Goal: Task Accomplishment & Management: Use online tool/utility

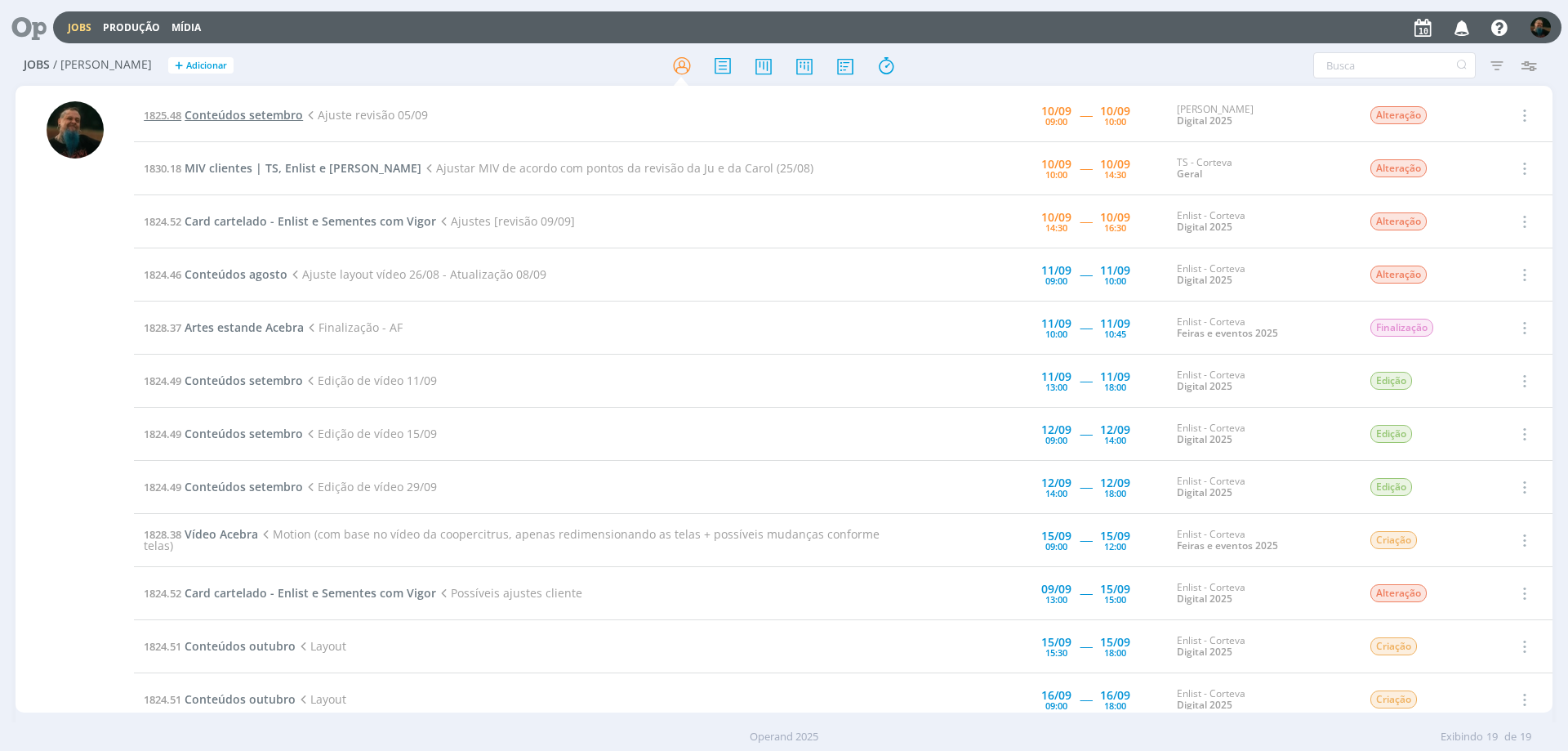
click at [217, 113] on span "Conteúdos setembro" at bounding box center [244, 115] width 119 height 16
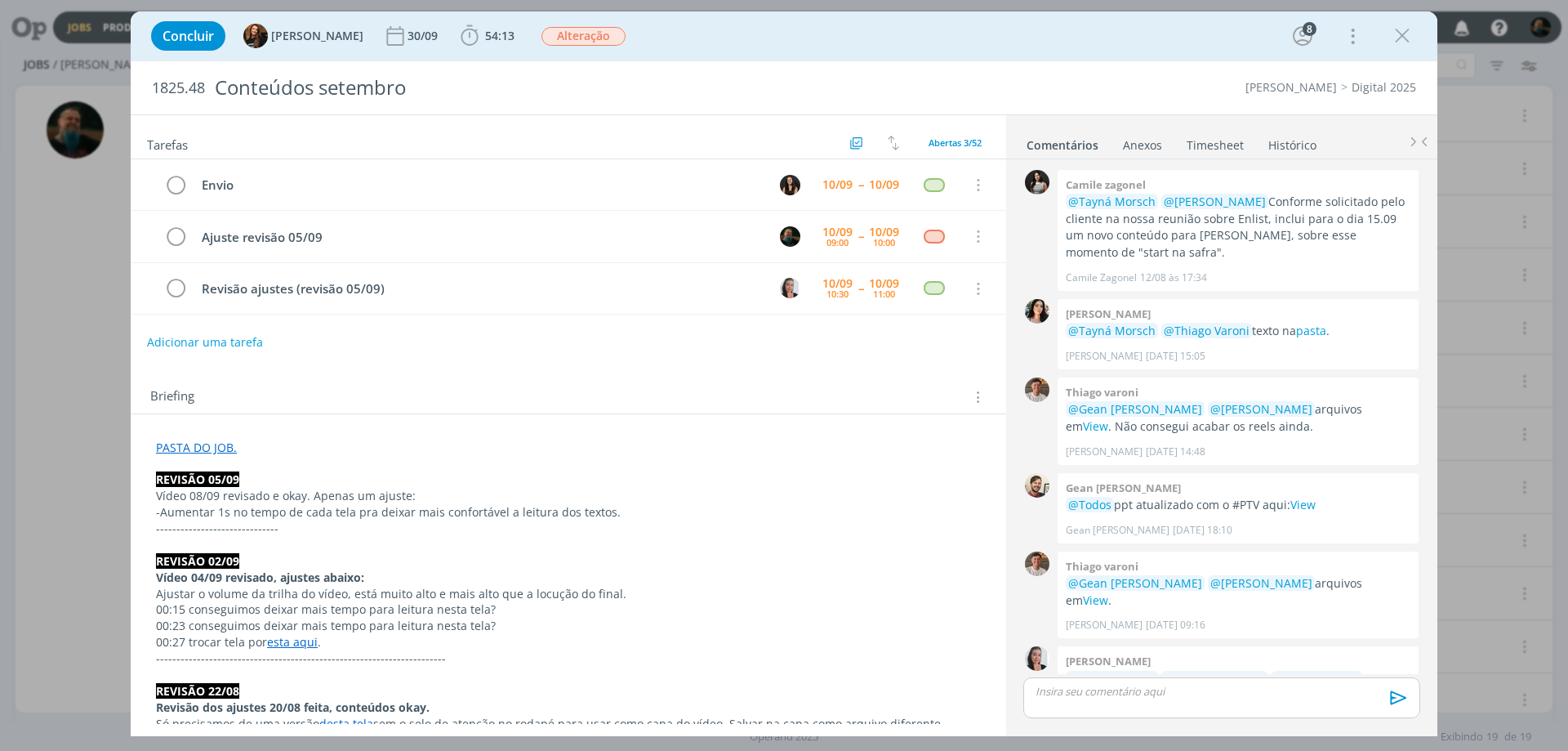
scroll to position [1621, 0]
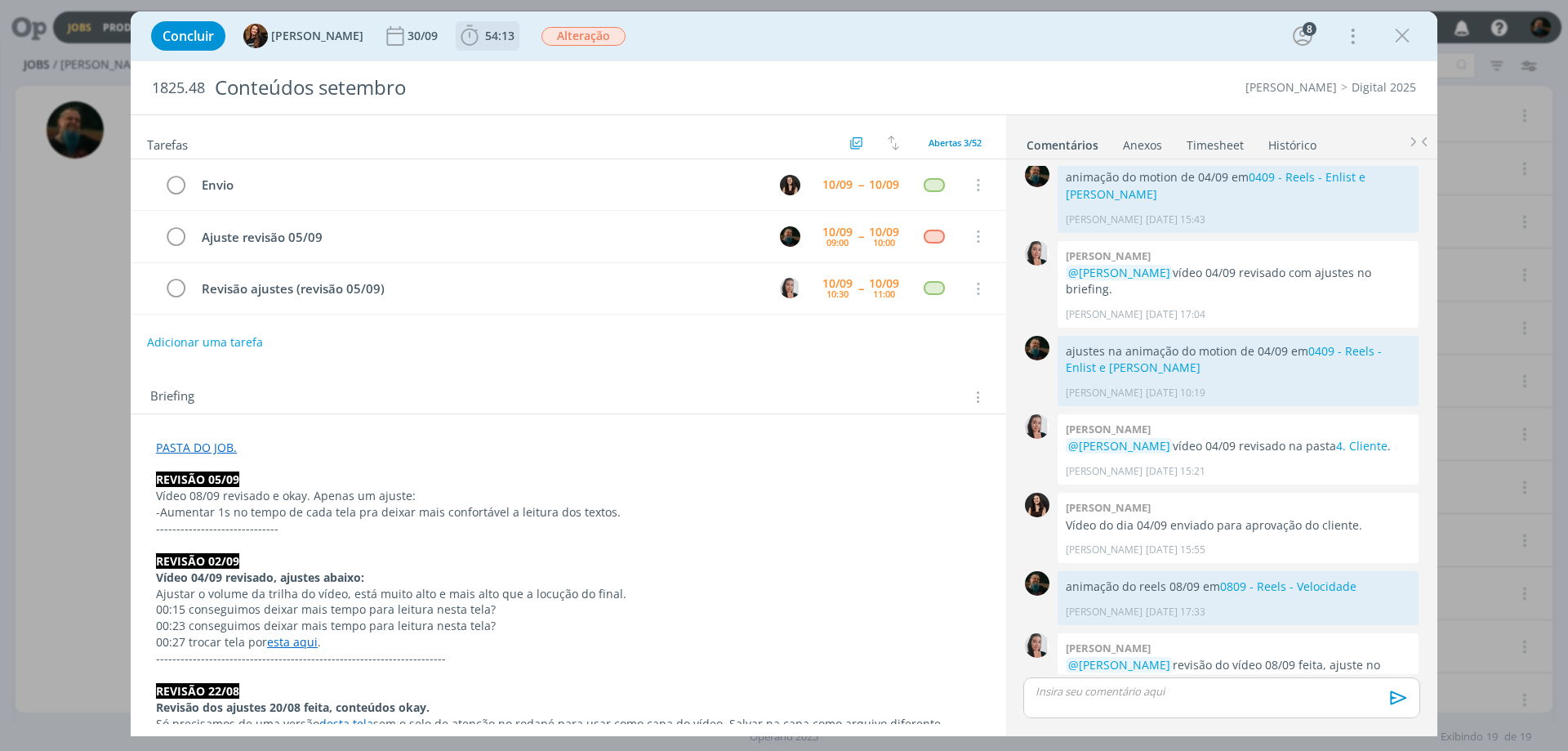
click at [485, 40] on span "54:13" at bounding box center [500, 35] width 29 height 16
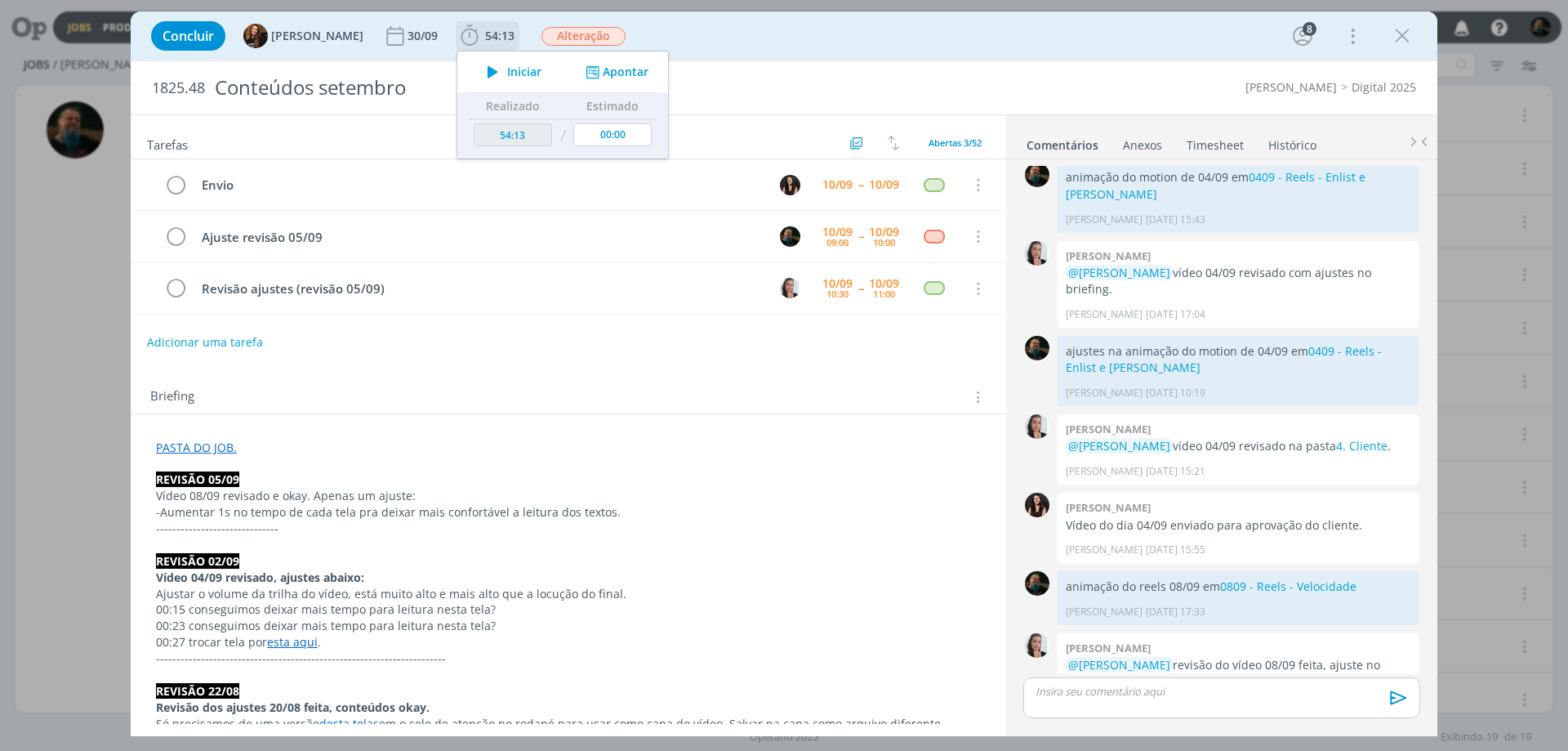
click at [507, 69] on span "Iniciar" at bounding box center [524, 72] width 34 height 12
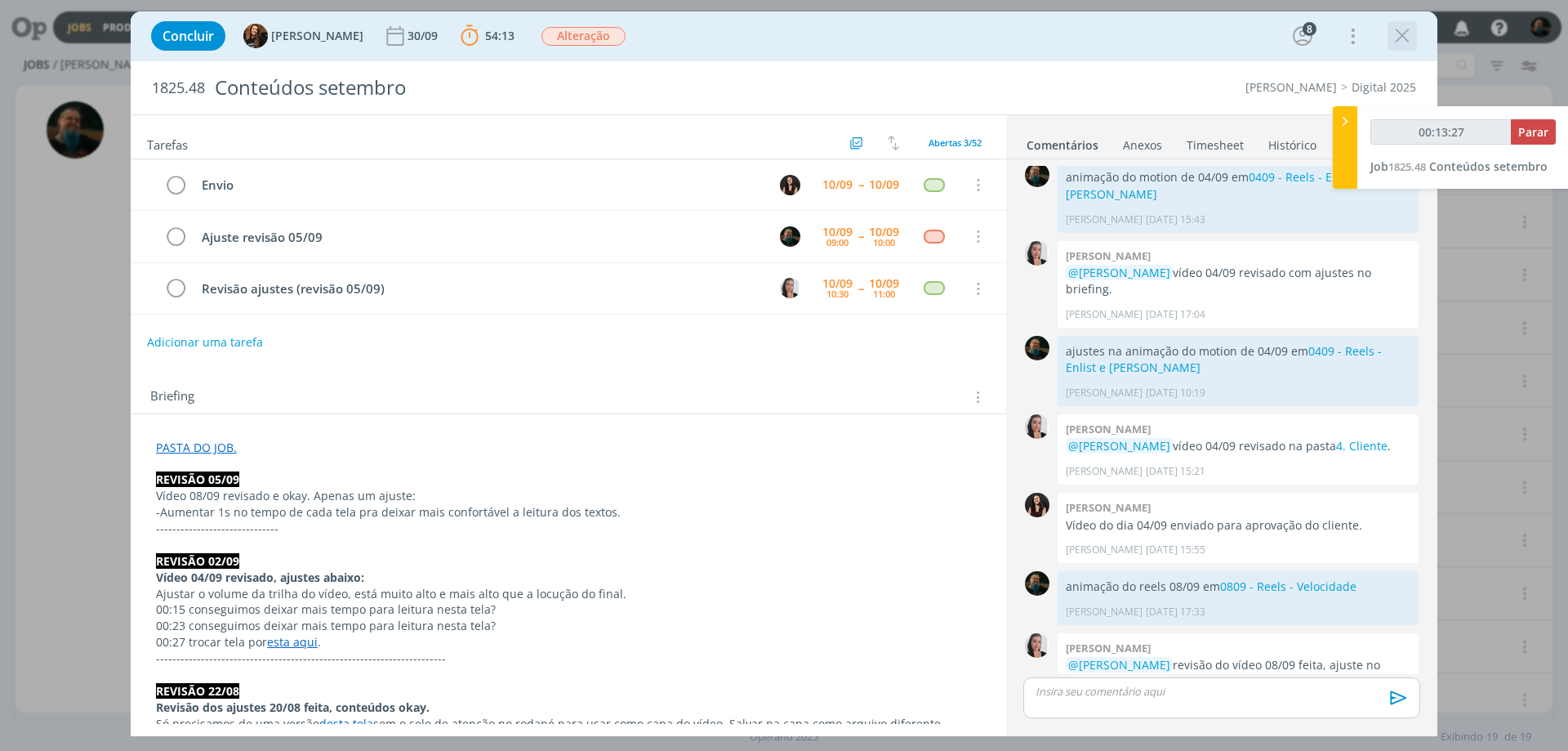
click at [1405, 39] on icon "dialog" at bounding box center [1401, 35] width 24 height 24
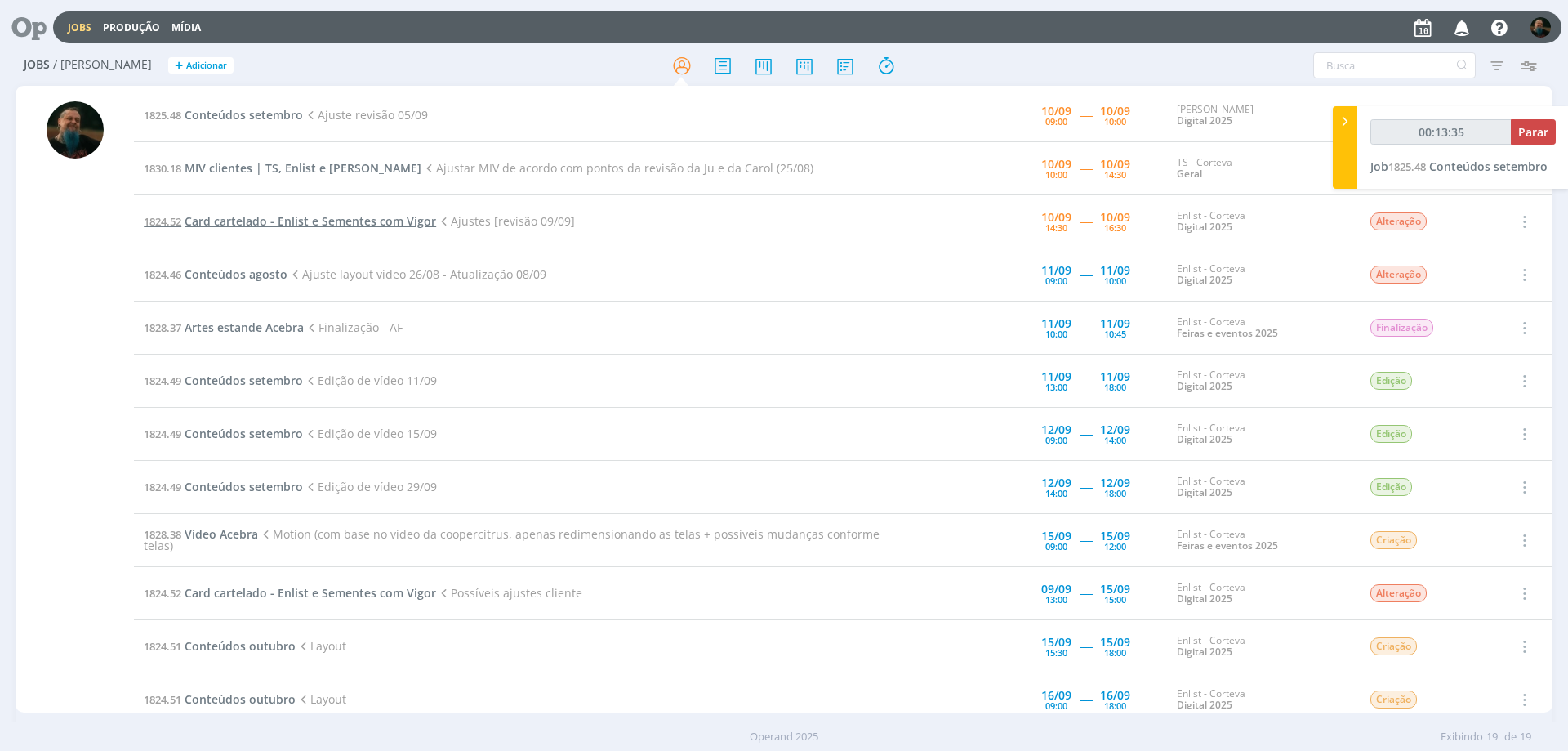
click at [399, 219] on span "Card cartelado - Enlist e Sementes com Vigor" at bounding box center [310, 221] width 252 height 16
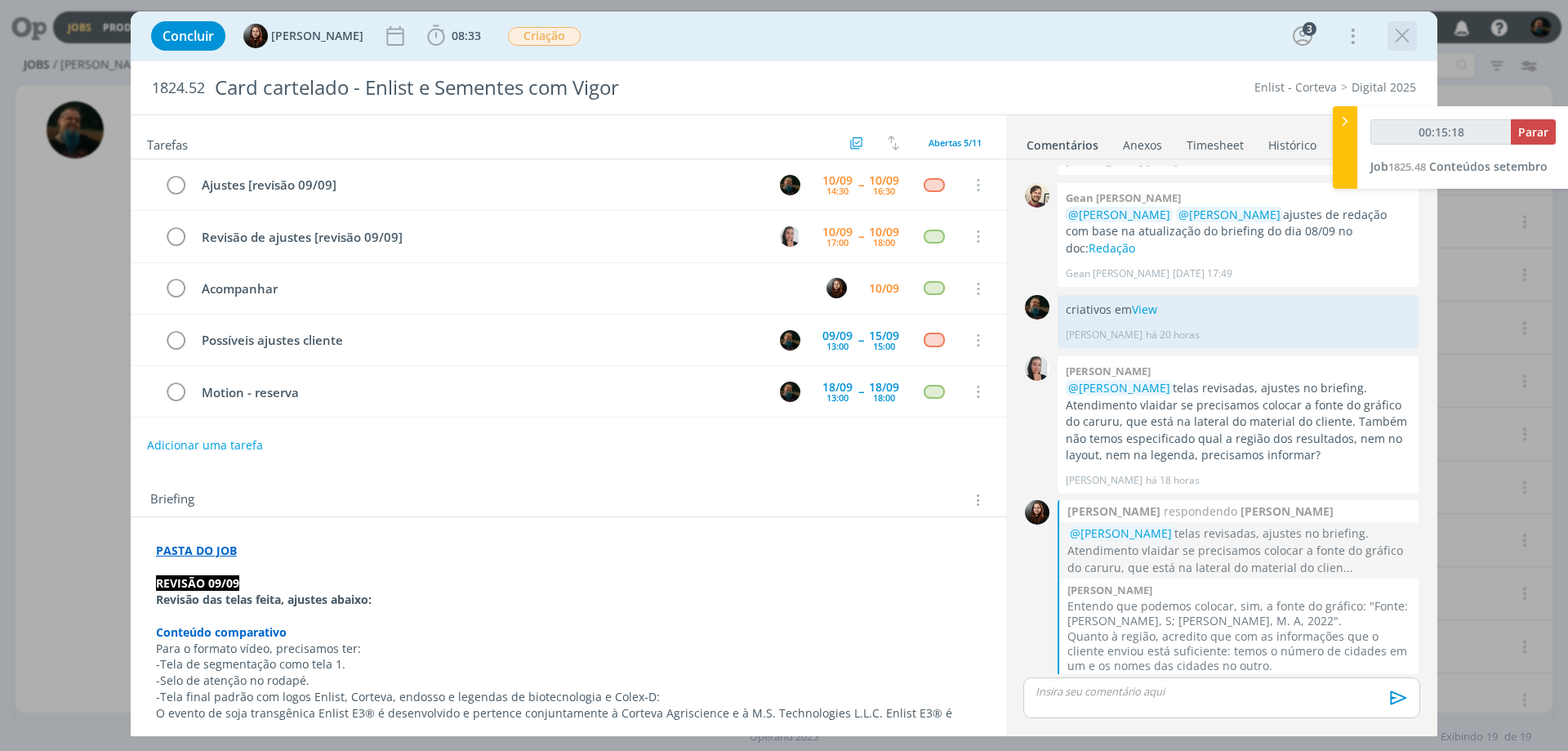
click at [1402, 39] on icon "dialog" at bounding box center [1401, 35] width 24 height 24
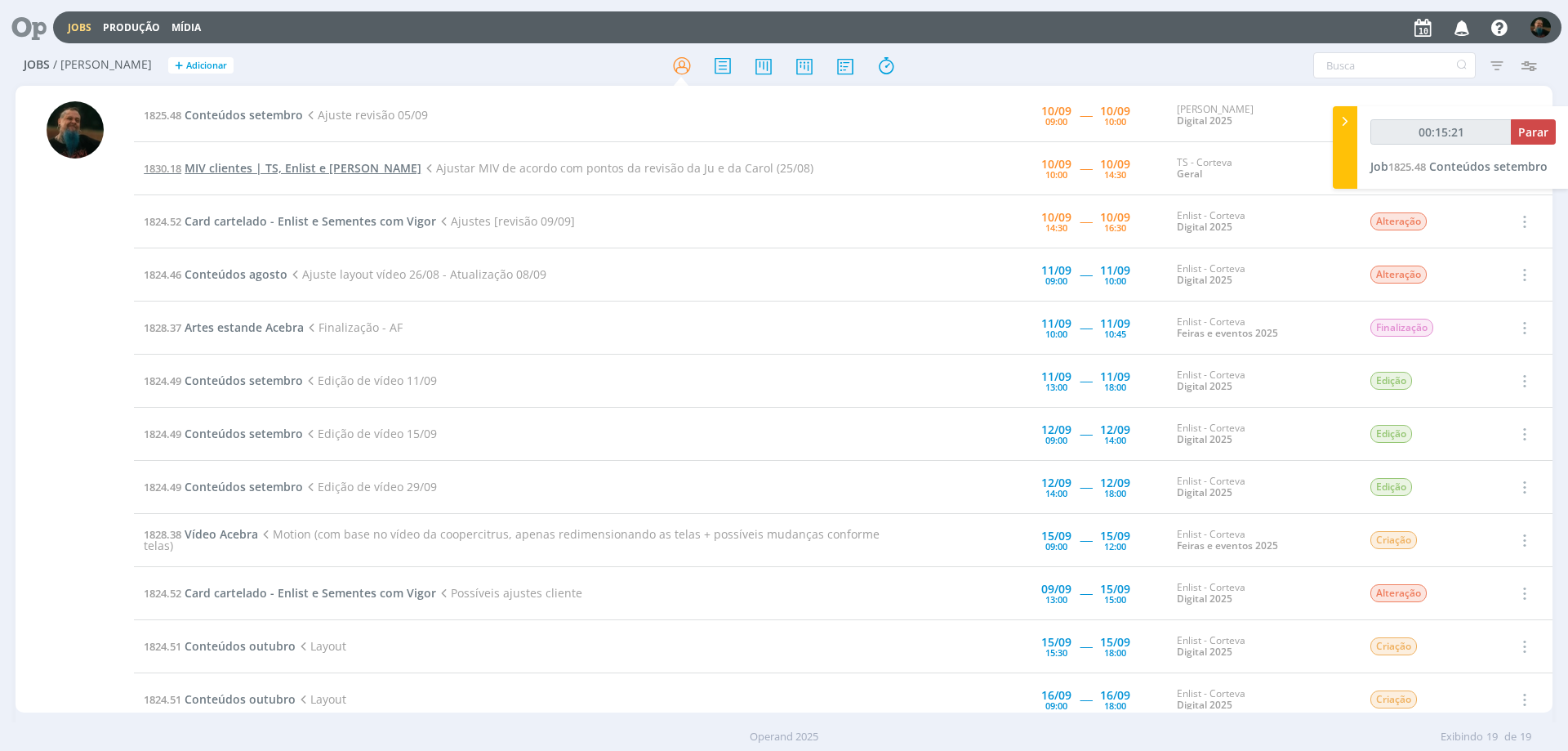
click at [243, 165] on span "MIV clientes | TS, Enlist e [PERSON_NAME]" at bounding box center [303, 167] width 237 height 16
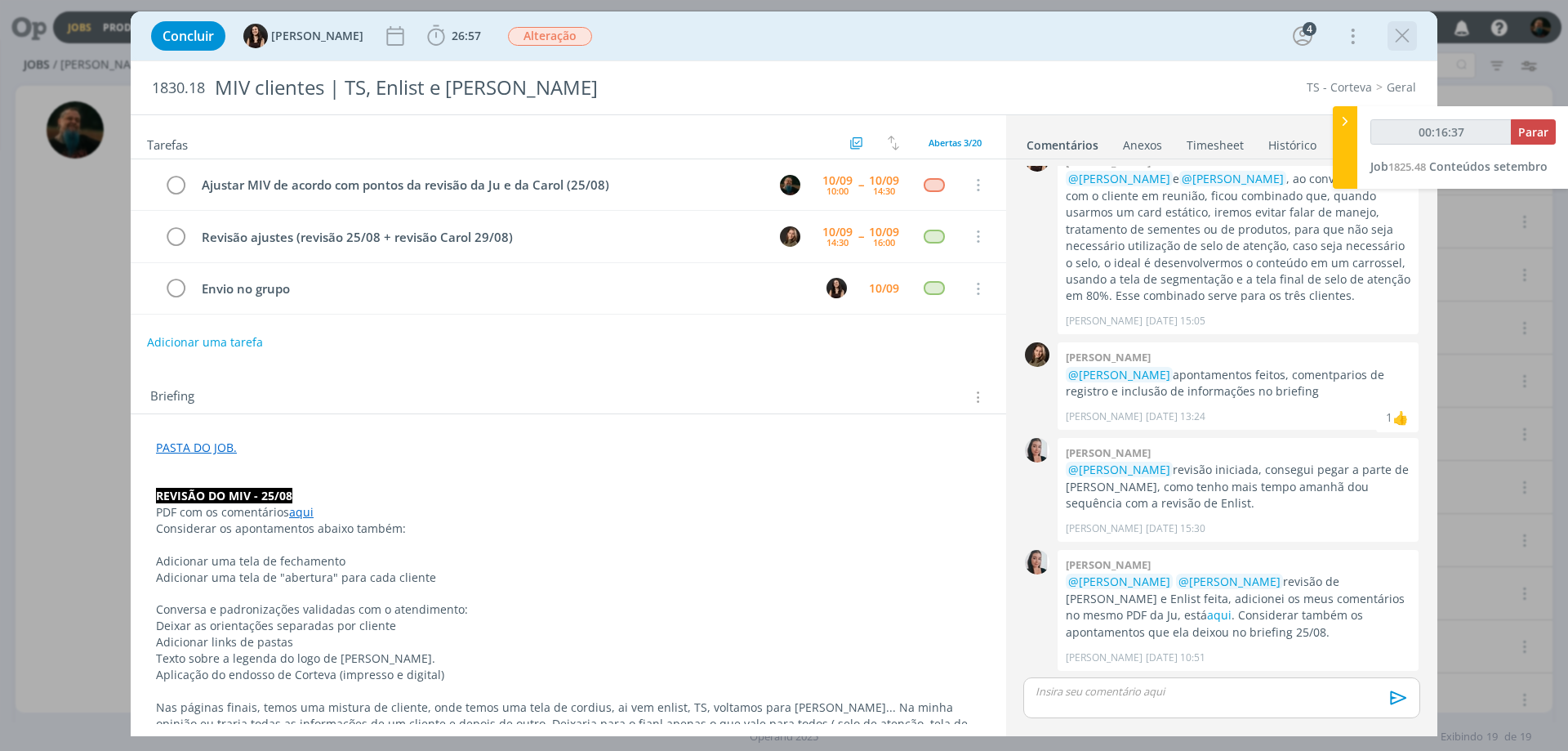
click at [1406, 35] on icon "dialog" at bounding box center [1401, 35] width 24 height 24
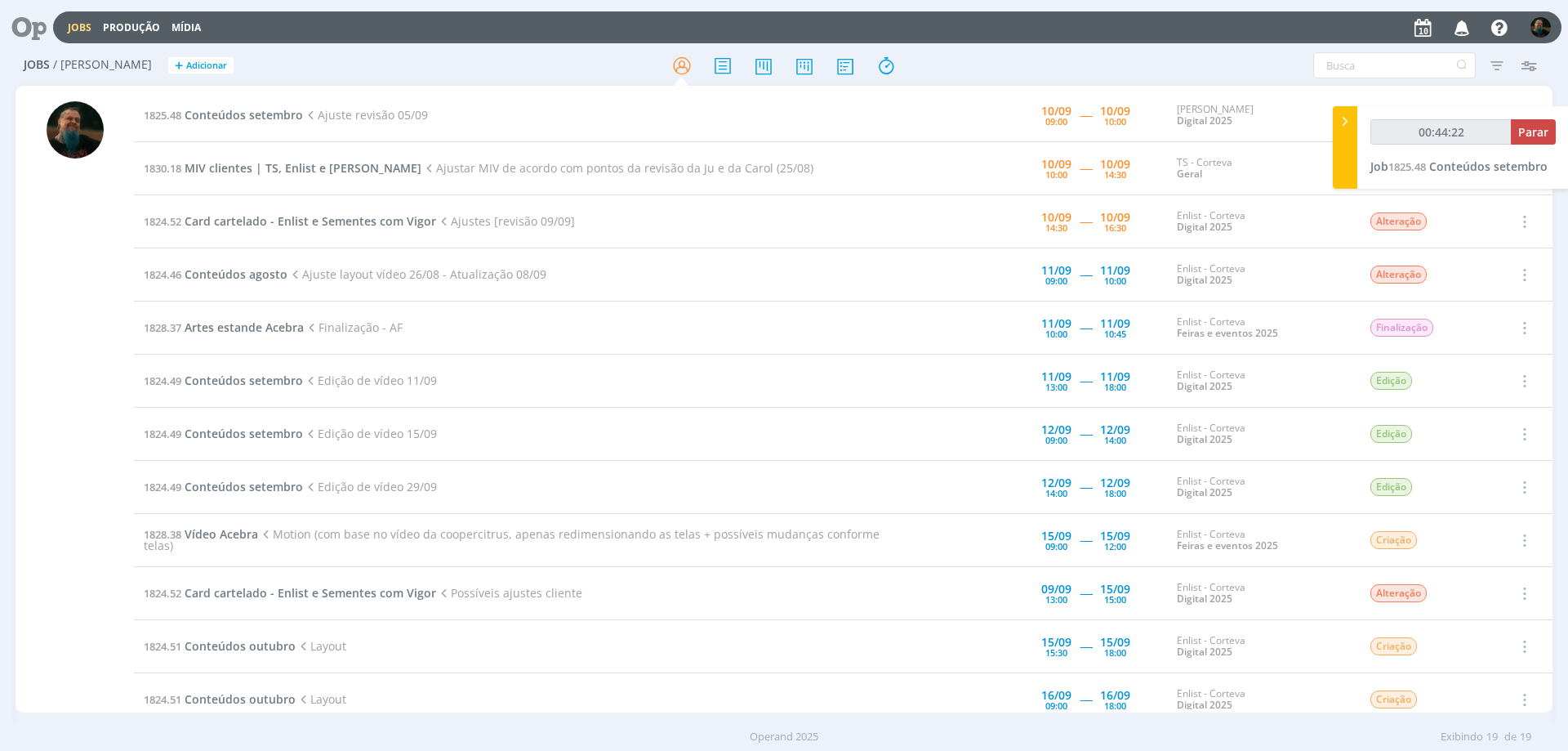
type input "00:45:23"
